Goal: Task Accomplishment & Management: Manage account settings

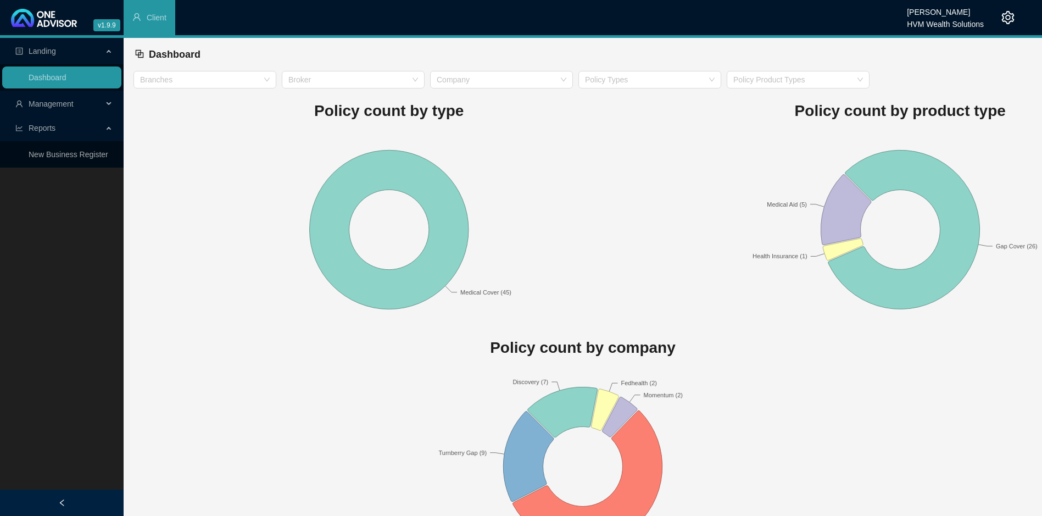
click at [55, 101] on span "Management" at bounding box center [51, 103] width 45 height 9
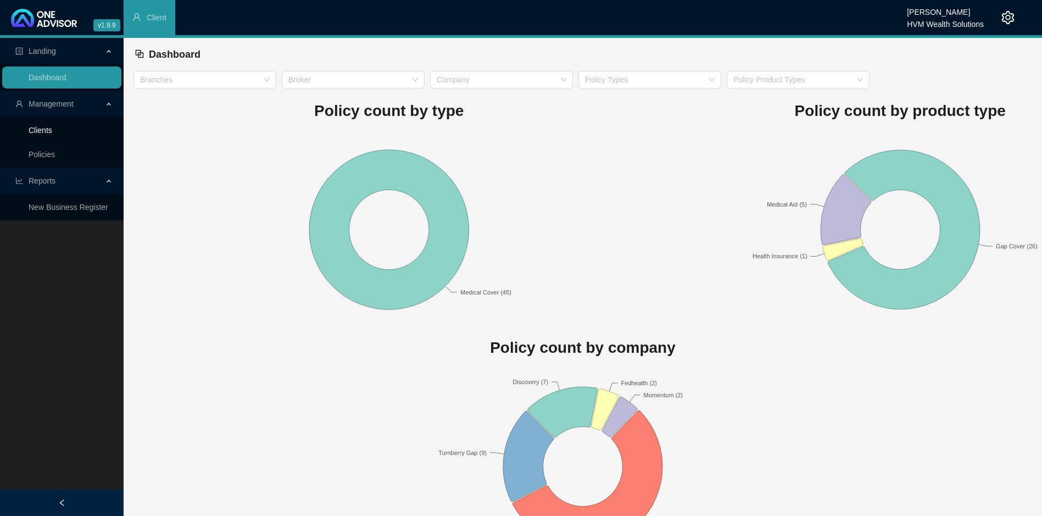
click at [52, 129] on link "Clients" at bounding box center [41, 130] width 24 height 9
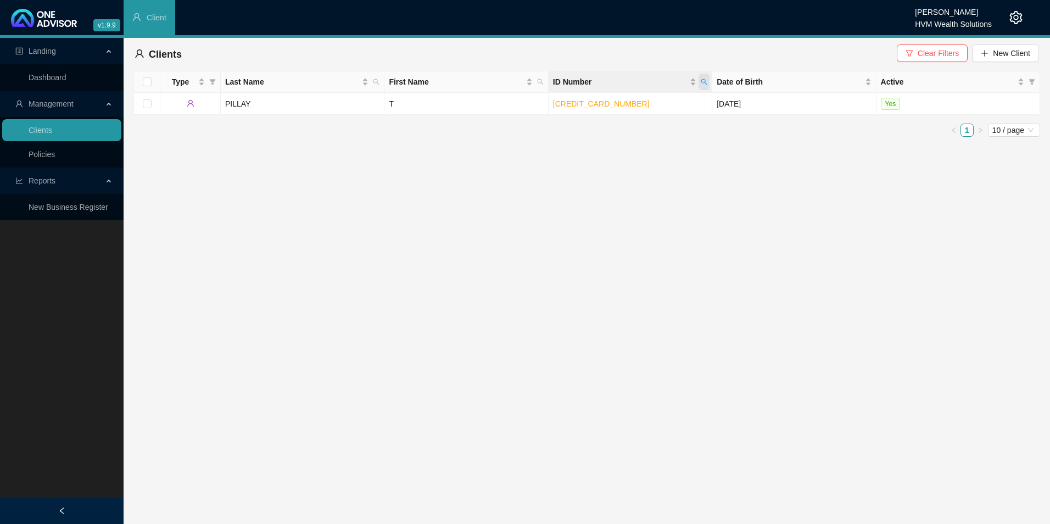
click at [710, 81] on span "ID Number" at bounding box center [704, 82] width 11 height 16
type input "9706285019082"
click at [628, 124] on span "Search" at bounding box center [633, 125] width 24 height 12
click at [319, 103] on td "Nagessur" at bounding box center [303, 104] width 164 height 22
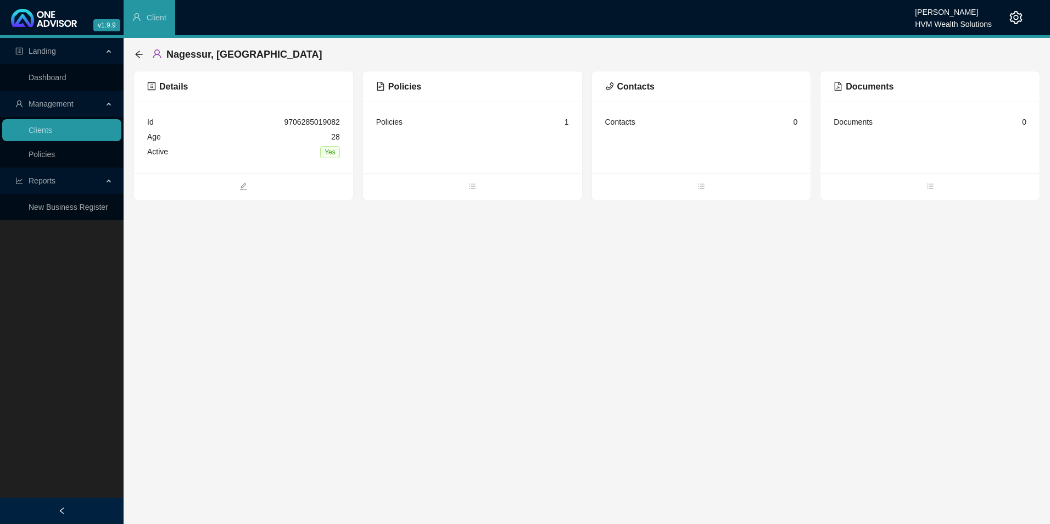
click at [429, 91] on div "Policies" at bounding box center [472, 87] width 193 height 14
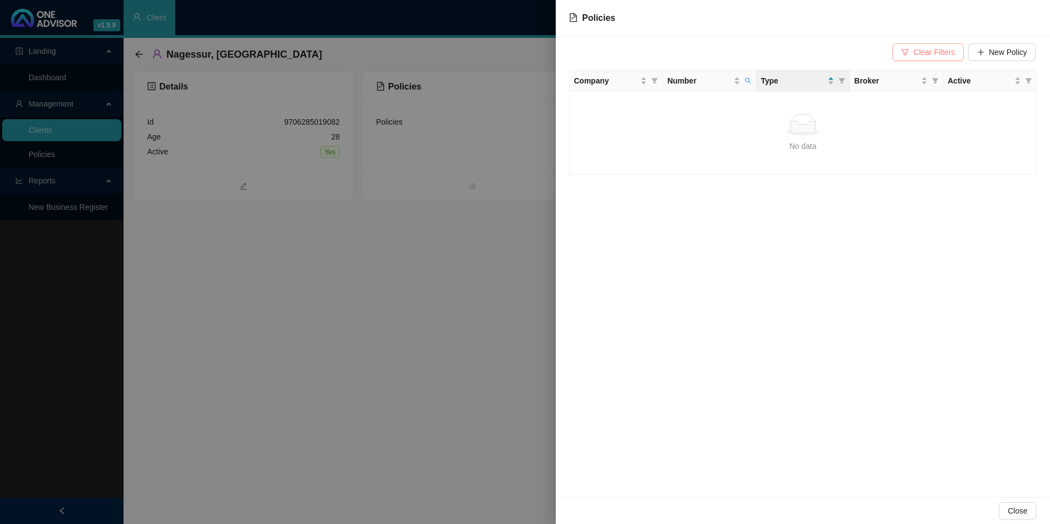
click at [934, 49] on span "Clear Filters" at bounding box center [933, 52] width 41 height 12
click at [497, 142] on div at bounding box center [525, 262] width 1050 height 524
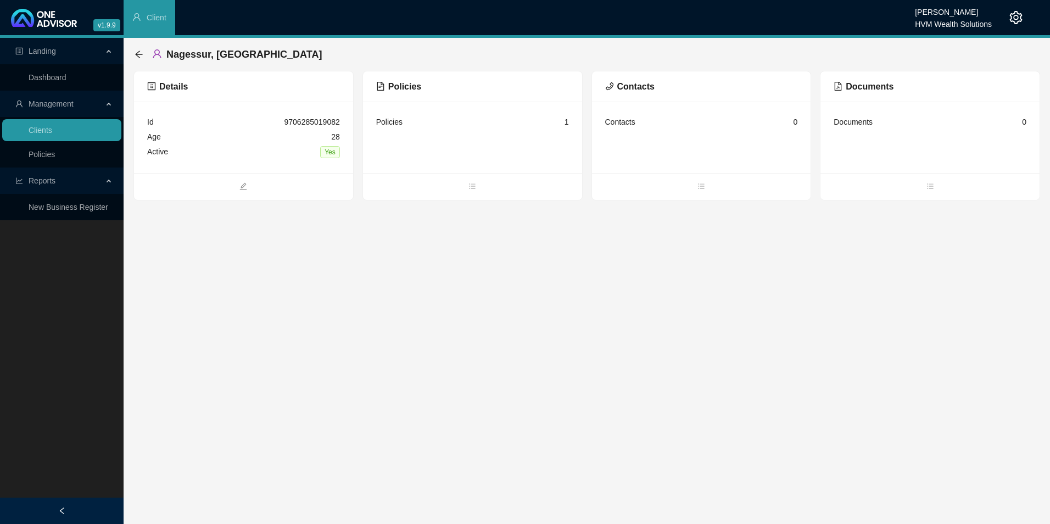
click at [968, 8] on div "[PERSON_NAME]" at bounding box center [953, 9] width 77 height 12
click at [1023, 13] on header "v1.9.9 Chanel [PERSON_NAME] HVM Wealth Solutions Client" at bounding box center [525, 19] width 1050 height 38
click at [1017, 16] on icon "setting" at bounding box center [1016, 17] width 13 height 13
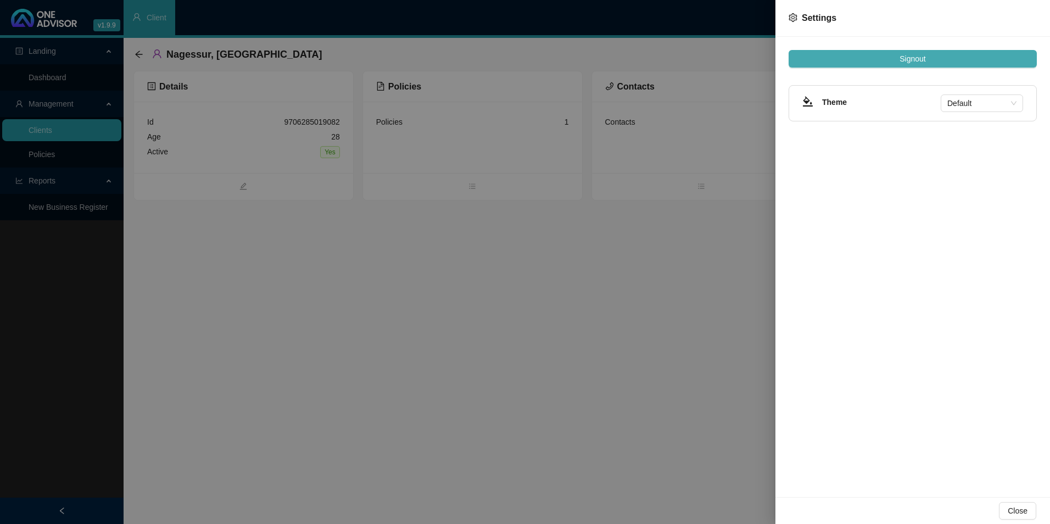
click at [903, 60] on span "Signout" at bounding box center [913, 59] width 26 height 12
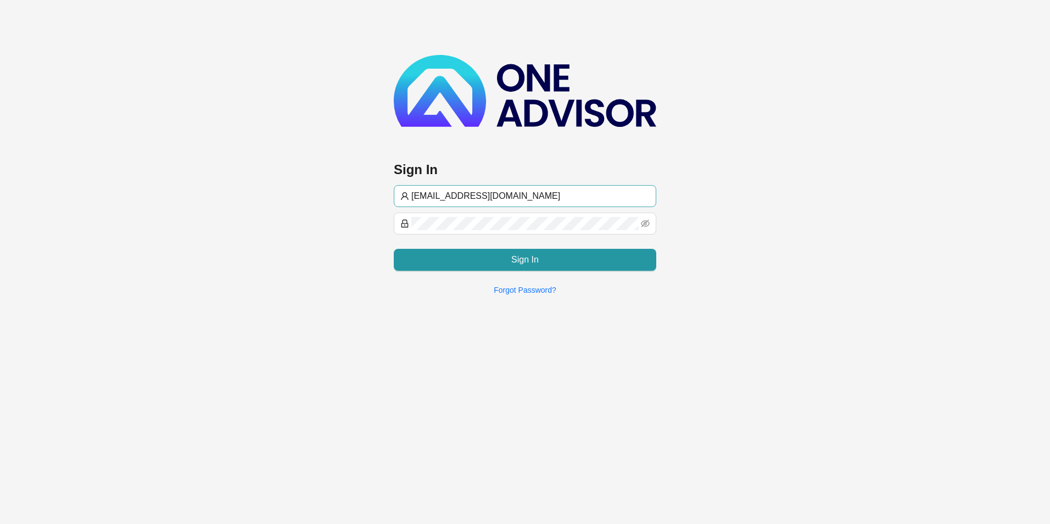
click at [488, 196] on input "[EMAIL_ADDRESS][DOMAIN_NAME]" at bounding box center [530, 195] width 238 height 13
type input "[PERSON_NAME]@hvmws"
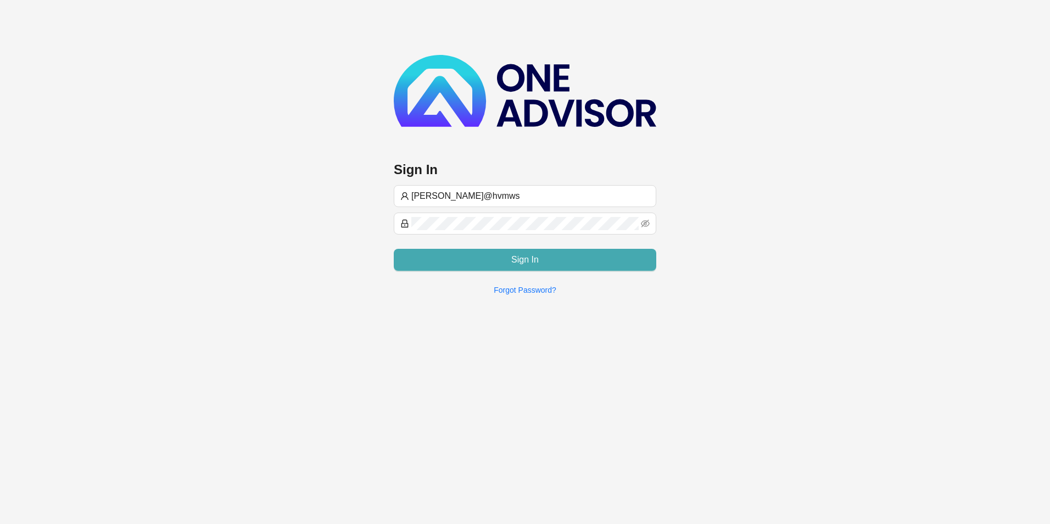
click at [522, 259] on span "Sign In" at bounding box center [524, 259] width 27 height 13
